Goal: Transaction & Acquisition: Purchase product/service

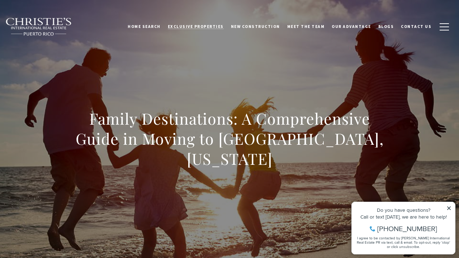
click at [199, 27] on span "Exclusive Properties" at bounding box center [196, 26] width 56 height 5
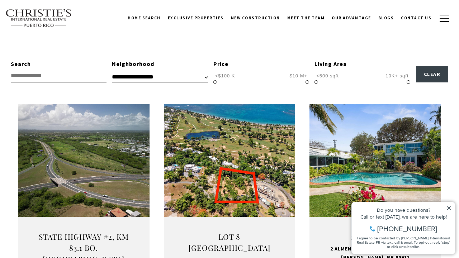
scroll to position [190, 0]
select select "**********"
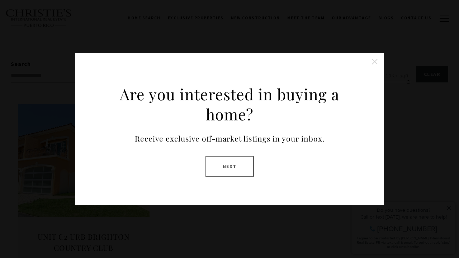
scroll to position [215, 0]
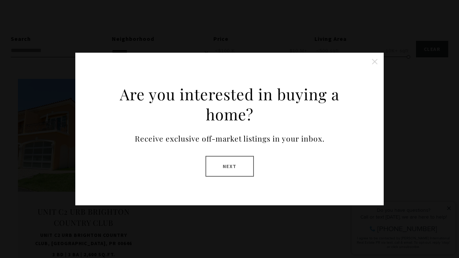
click at [227, 164] on button "Next" at bounding box center [229, 166] width 48 height 21
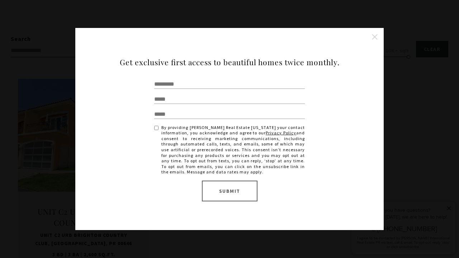
click at [373, 37] on button "Close this option" at bounding box center [374, 37] width 14 height 14
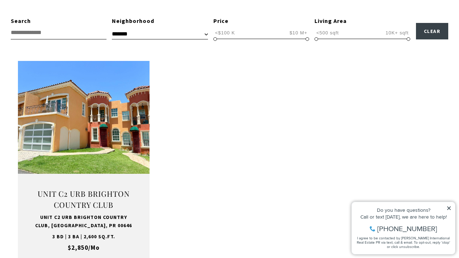
scroll to position [240, 0]
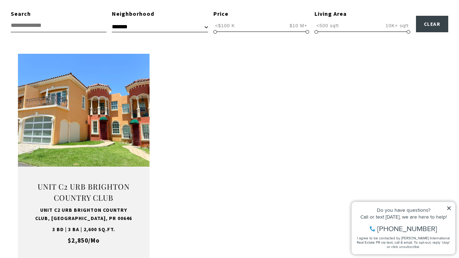
click at [268, 28] on span "<$100 K $10 M+ <$100 K $10 M+ <$100 K — $10 M+" at bounding box center [261, 26] width 96 height 14
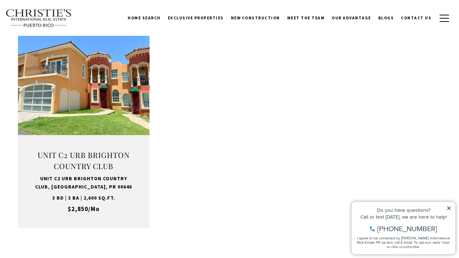
scroll to position [271, 0]
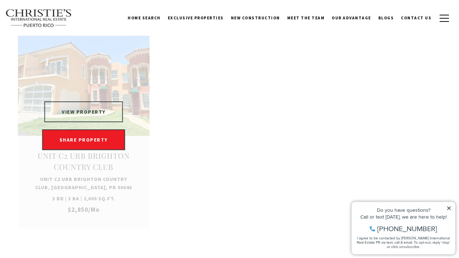
click at [88, 110] on button "VIEW PROPERTY" at bounding box center [83, 111] width 78 height 21
select select
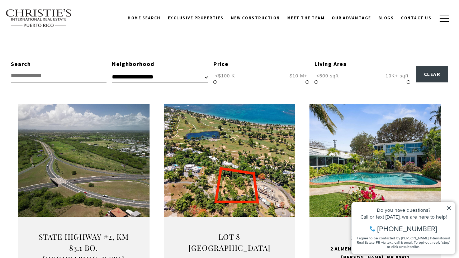
scroll to position [215, 0]
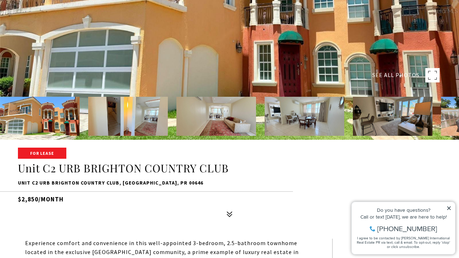
scroll to position [121, 0]
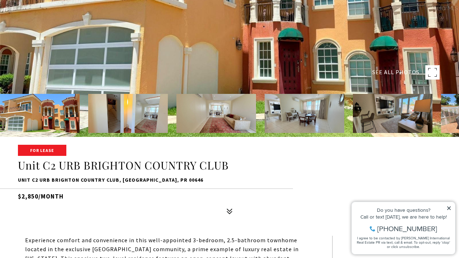
click at [51, 120] on img at bounding box center [40, 113] width 80 height 39
click at [398, 123] on img at bounding box center [393, 113] width 80 height 39
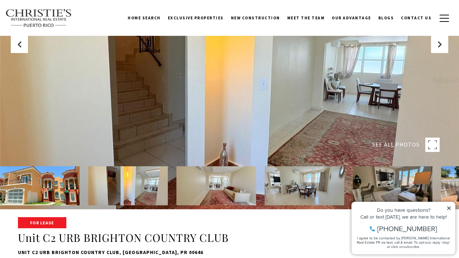
scroll to position [51, 0]
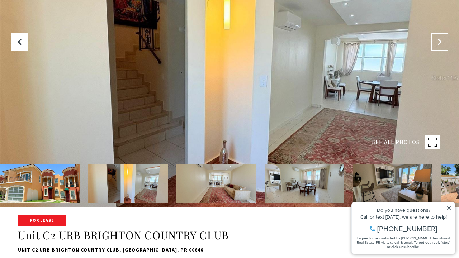
click at [446, 39] on button "Next Slide" at bounding box center [439, 41] width 17 height 17
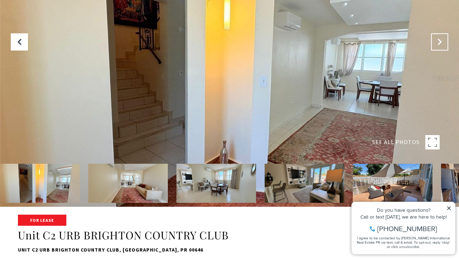
click at [441, 39] on icon "Next Slide" at bounding box center [439, 41] width 7 height 7
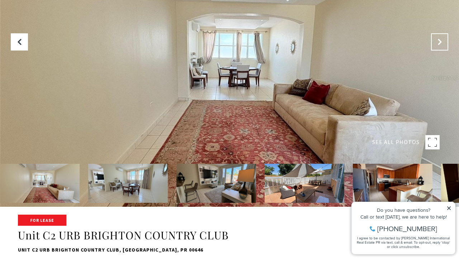
click at [441, 40] on icon "Next Slide" at bounding box center [439, 41] width 7 height 7
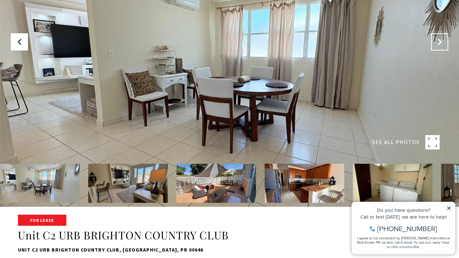
click at [441, 40] on icon "Next Slide" at bounding box center [439, 41] width 7 height 7
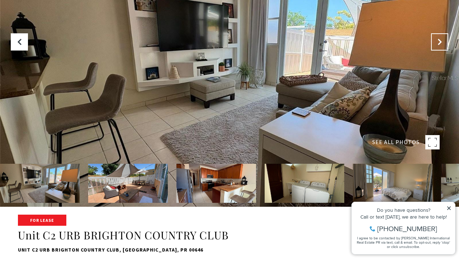
click at [441, 40] on icon "Next Slide" at bounding box center [439, 41] width 7 height 7
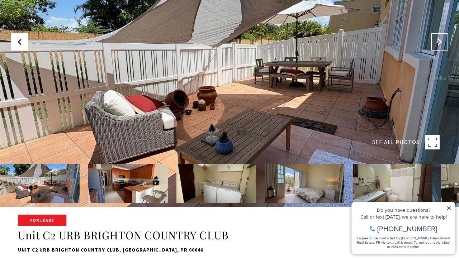
click at [440, 40] on icon "Next Slide" at bounding box center [439, 41] width 7 height 7
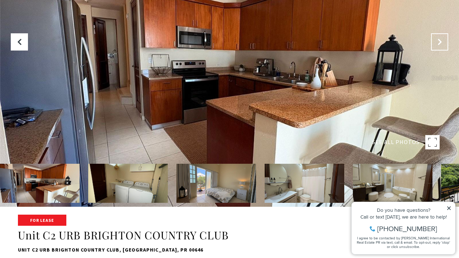
click at [440, 40] on icon "Next Slide" at bounding box center [439, 41] width 7 height 7
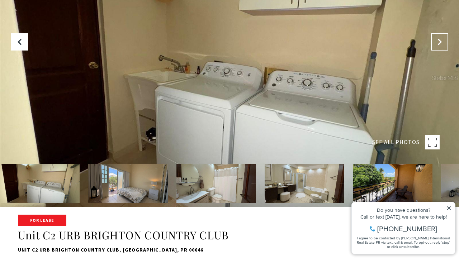
click at [440, 40] on icon "Next Slide" at bounding box center [439, 41] width 7 height 7
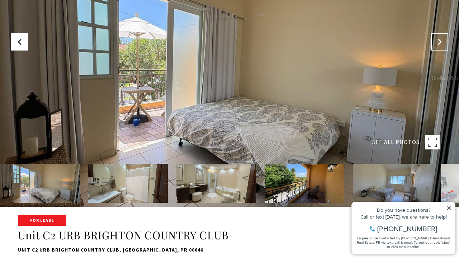
click at [440, 40] on icon "Next Slide" at bounding box center [439, 41] width 7 height 7
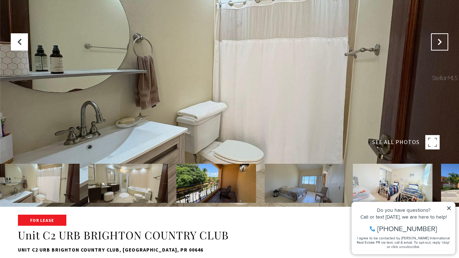
click at [440, 40] on icon "Next Slide" at bounding box center [439, 41] width 7 height 7
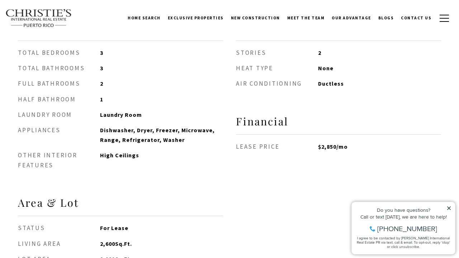
scroll to position [331, 0]
